Goal: Transaction & Acquisition: Purchase product/service

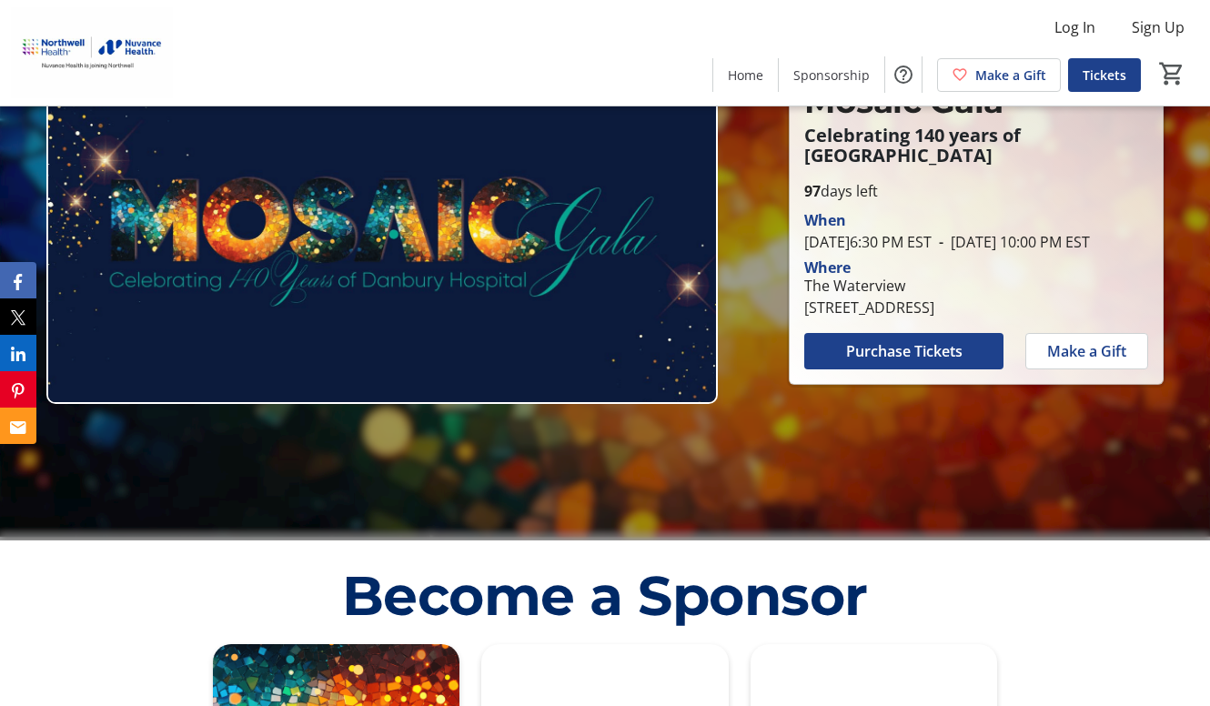
scroll to position [161, 0]
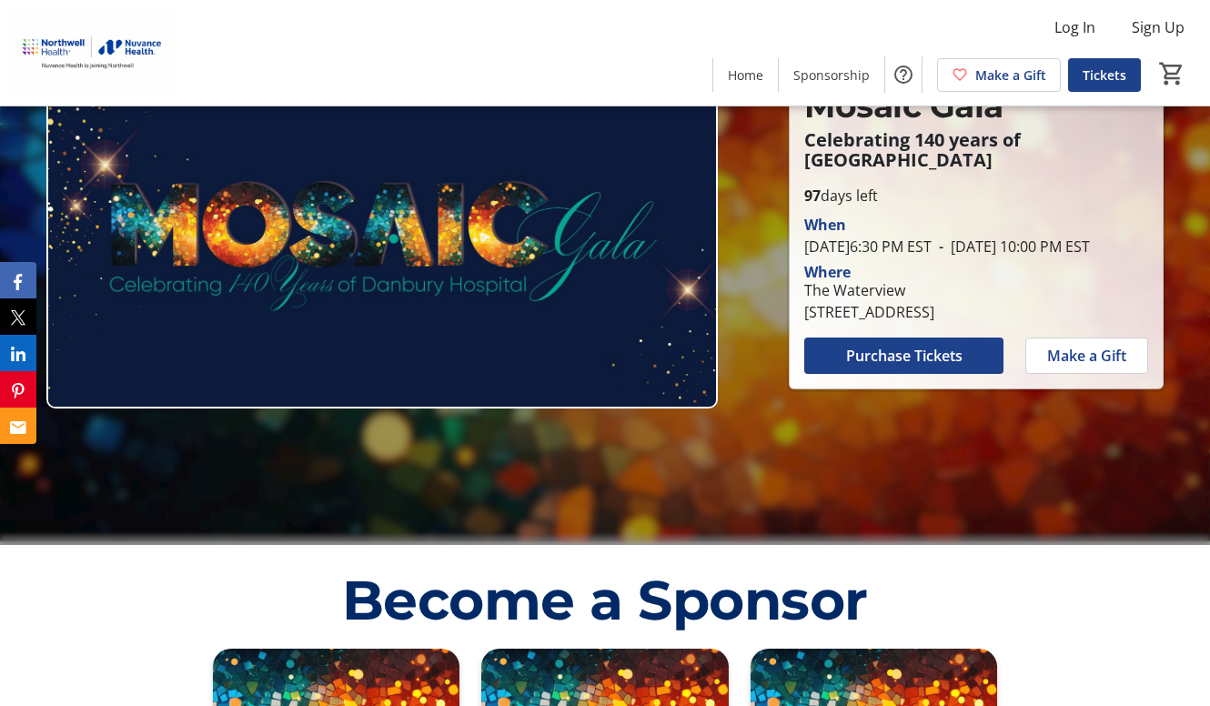
click at [888, 366] on span "Purchase Tickets" at bounding box center [904, 356] width 116 height 22
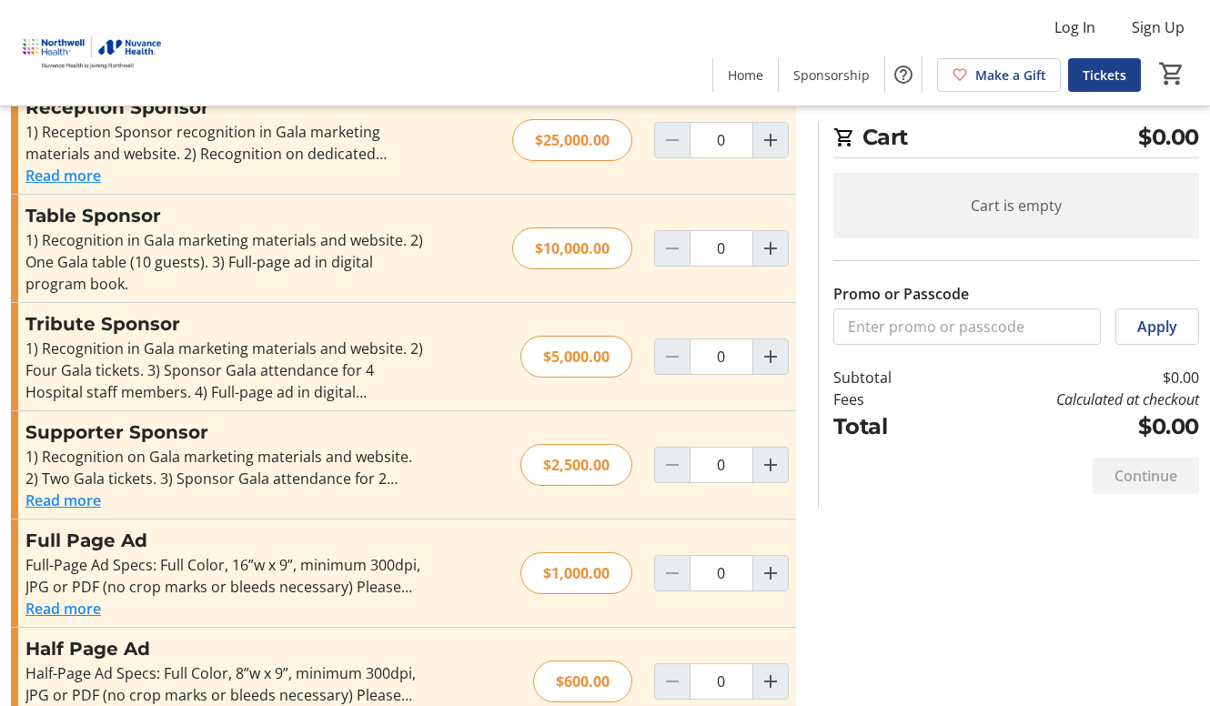
scroll to position [592, 0]
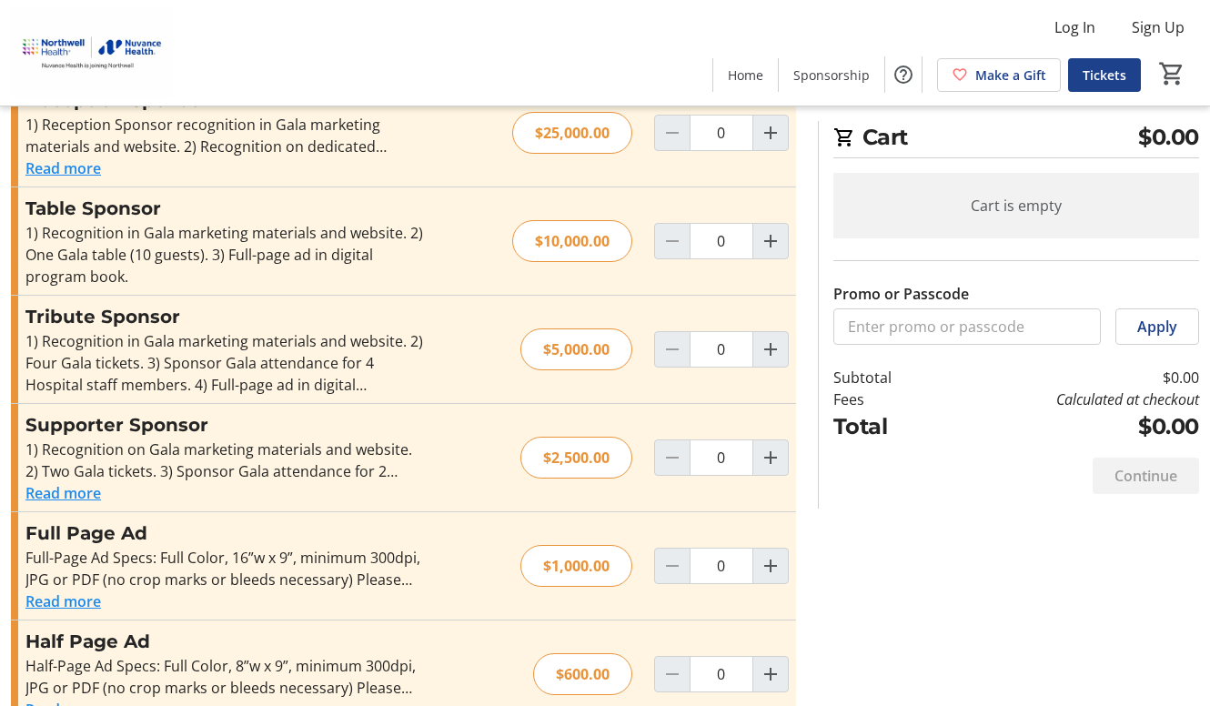
click at [68, 482] on button "Read more" at bounding box center [63, 493] width 76 height 22
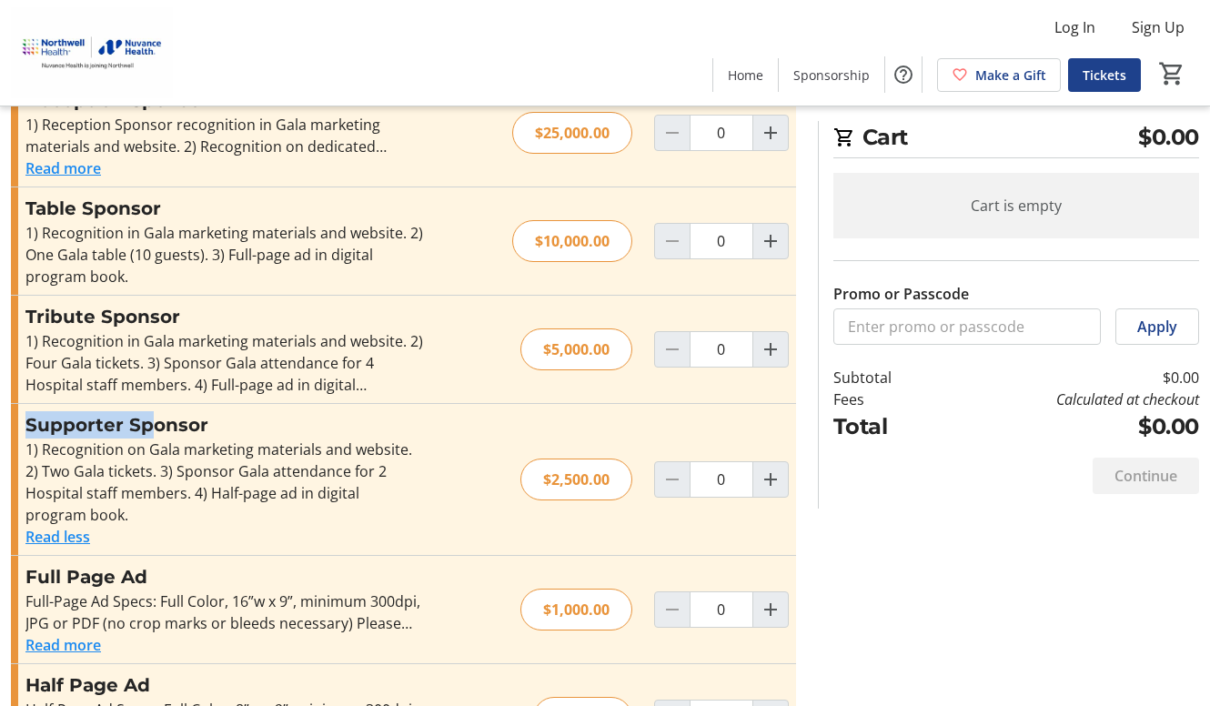
drag, startPoint x: 28, startPoint y: 376, endPoint x: 145, endPoint y: 378, distance: 116.5
click at [145, 411] on h3 "Supporter Sponsor" at bounding box center [224, 424] width 398 height 27
drag, startPoint x: 145, startPoint y: 378, endPoint x: 33, endPoint y: 282, distance: 147.2
click at [33, 303] on h3 "Tribute Sponsor" at bounding box center [224, 316] width 398 height 27
drag, startPoint x: 29, startPoint y: 273, endPoint x: 177, endPoint y: 271, distance: 148.4
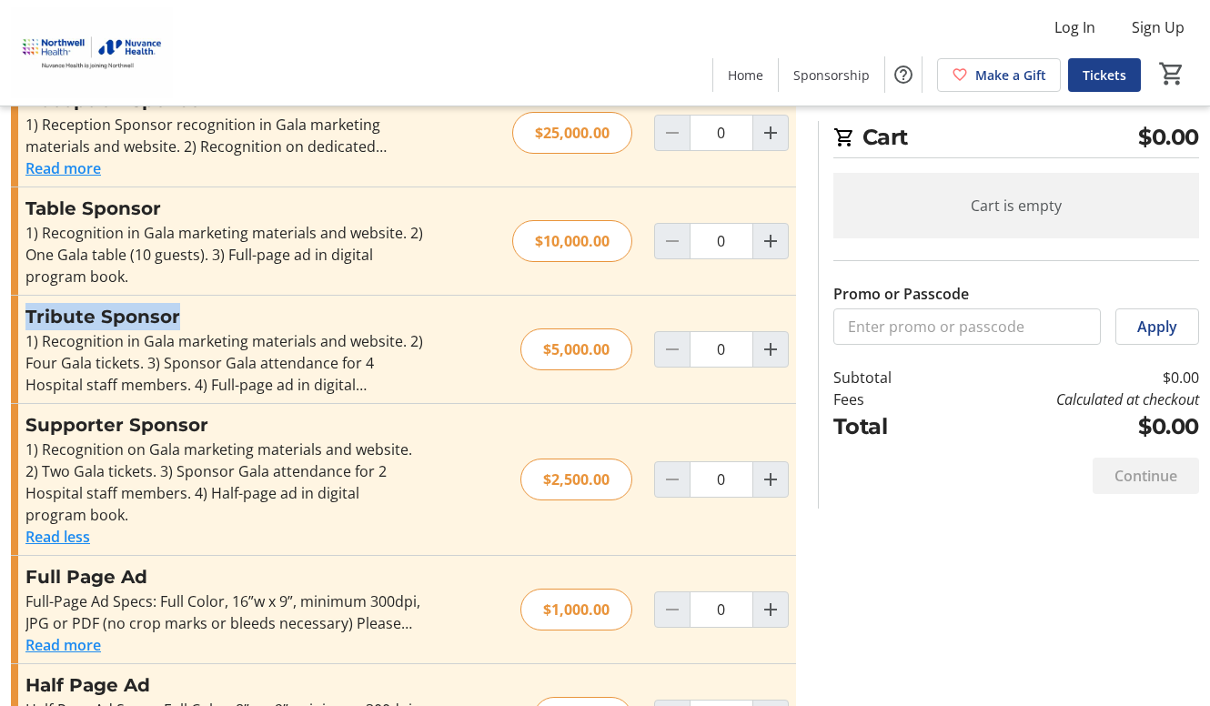
click at [177, 303] on h3 "Tribute Sponsor" at bounding box center [224, 316] width 398 height 27
drag, startPoint x: 177, startPoint y: 271, endPoint x: 165, endPoint y: 276, distance: 13.5
copy h3 "Tribute Sponsor"
